Goal: Task Accomplishment & Management: Manage account settings

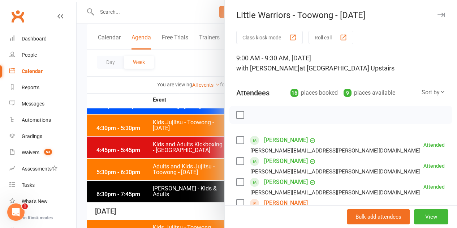
scroll to position [289, 0]
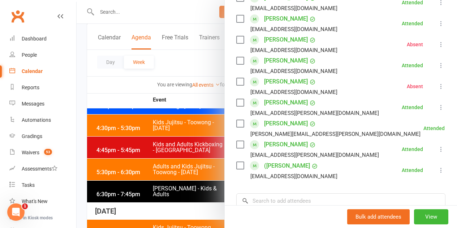
click at [208, 100] on div at bounding box center [267, 114] width 380 height 228
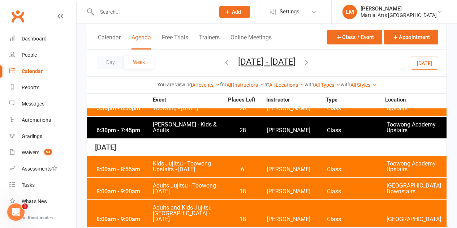
scroll to position [2059, 0]
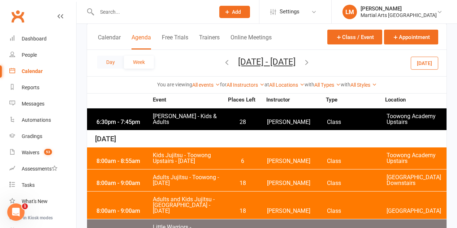
click at [113, 64] on button "Day" at bounding box center [110, 62] width 27 height 13
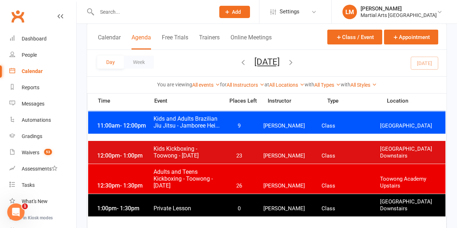
scroll to position [433, 0]
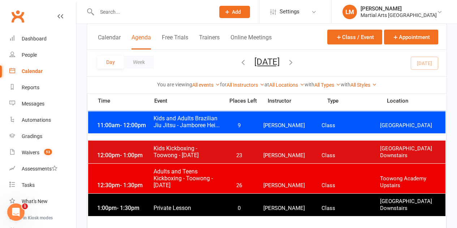
click at [231, 178] on div "12:30pm - 1:30pm Adults and Teens Kickboxing - Toowong - [DATE] 26 [PERSON_NAME…" at bounding box center [266, 179] width 357 height 30
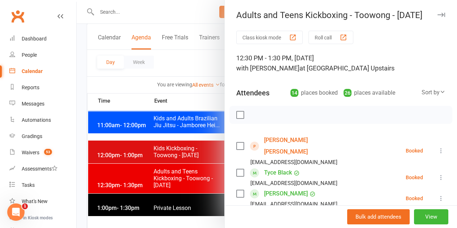
click at [237, 115] on label at bounding box center [239, 114] width 7 height 7
click at [268, 113] on icon "button" at bounding box center [271, 115] width 6 height 6
drag, startPoint x: 237, startPoint y: 112, endPoint x: 235, endPoint y: 117, distance: 4.8
click at [237, 113] on label at bounding box center [239, 114] width 7 height 7
click at [238, 142] on label at bounding box center [239, 145] width 7 height 7
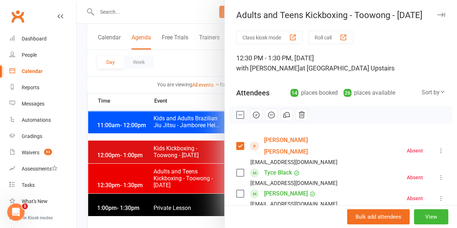
click at [236, 169] on label at bounding box center [239, 172] width 7 height 7
click at [236, 190] on label at bounding box center [239, 193] width 7 height 7
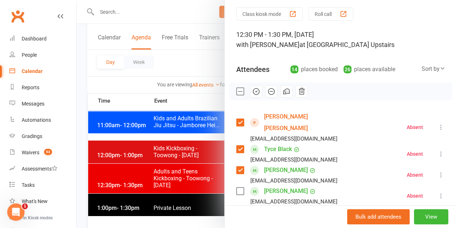
scroll to position [36, 0]
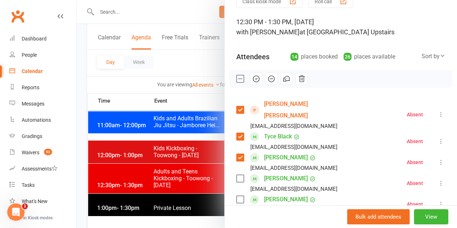
click at [236, 175] on label at bounding box center [239, 178] width 7 height 7
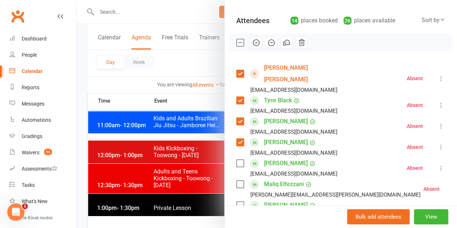
scroll to position [108, 0]
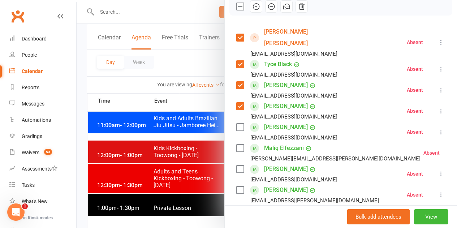
click at [236, 144] on label at bounding box center [239, 147] width 7 height 7
click at [236, 165] on label at bounding box center [239, 168] width 7 height 7
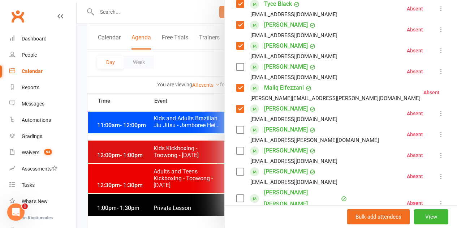
scroll to position [181, 0]
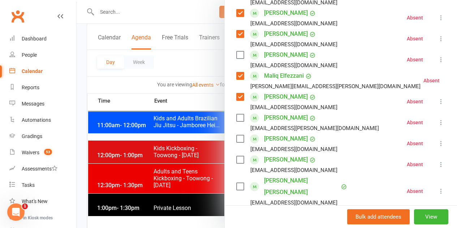
click at [237, 183] on label at bounding box center [239, 186] width 7 height 7
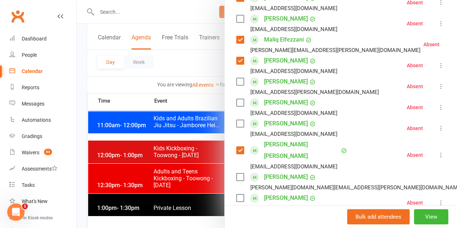
scroll to position [253, 0]
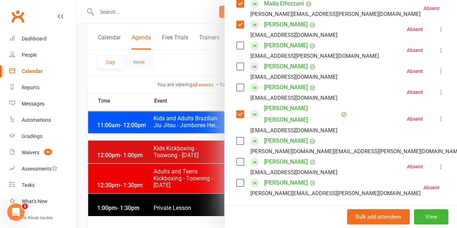
click at [237, 179] on label at bounding box center [239, 182] width 7 height 7
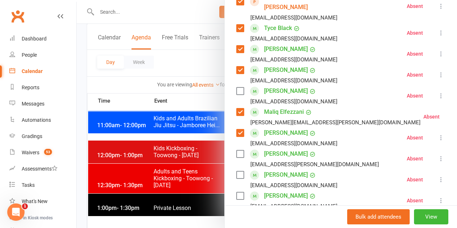
scroll to position [108, 0]
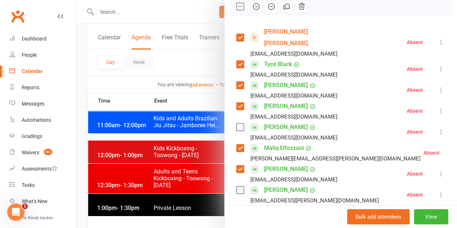
click at [237, 186] on label at bounding box center [239, 189] width 7 height 7
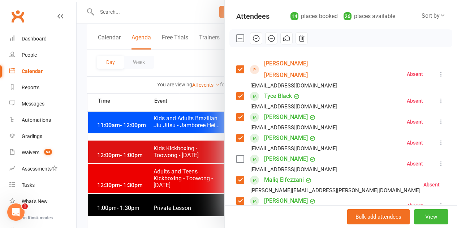
scroll to position [72, 0]
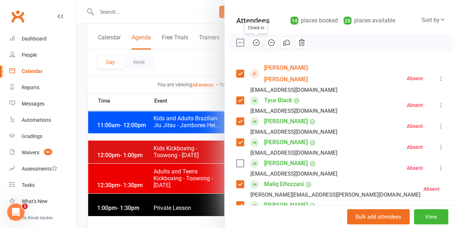
click at [252, 44] on icon "button" at bounding box center [256, 43] width 8 height 8
click at [183, 105] on div at bounding box center [267, 114] width 380 height 228
